Goal: Task Accomplishment & Management: Complete application form

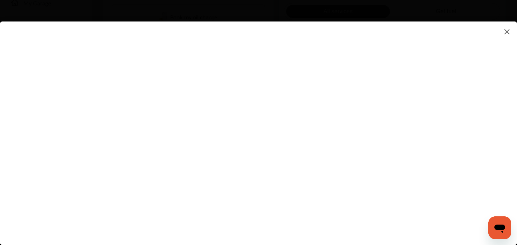
scroll to position [171, 0]
click at [383, 108] on flutter-view at bounding box center [258, 127] width 517 height 210
click at [447, 105] on flutter-view at bounding box center [258, 127] width 517 height 210
click at [342, 90] on flutter-view at bounding box center [258, 127] width 517 height 210
type textarea "**********"
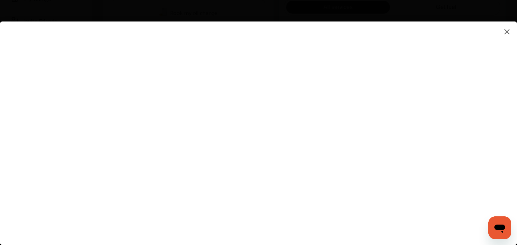
click at [344, 108] on flutter-view "**********" at bounding box center [258, 127] width 517 height 210
click at [373, 123] on flutter-view at bounding box center [258, 127] width 517 height 210
click at [375, 121] on flutter-view at bounding box center [258, 127] width 517 height 210
click at [449, 115] on flutter-view at bounding box center [258, 127] width 517 height 210
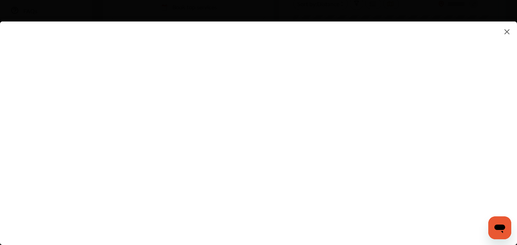
scroll to position [201, 0]
click at [361, 122] on flutter-view at bounding box center [258, 127] width 517 height 210
click at [361, 120] on flutter-view at bounding box center [258, 127] width 517 height 210
click at [284, 161] on flutter-view at bounding box center [258, 127] width 517 height 210
